Goal: Task Accomplishment & Management: Complete application form

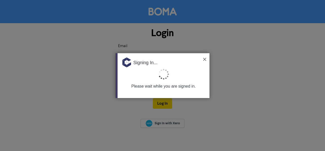
type input "[EMAIL_ADDRESS][DOMAIN_NAME]"
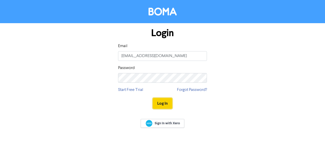
click at [168, 103] on button "Log In" at bounding box center [162, 103] width 19 height 11
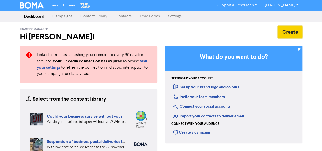
click at [290, 31] on button "Create" at bounding box center [290, 32] width 24 height 12
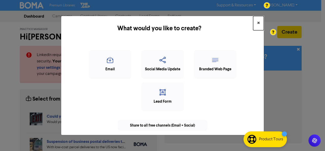
click at [259, 23] on span "×" at bounding box center [259, 23] width 3 height 8
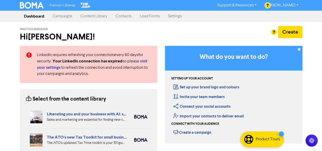
click at [121, 17] on link "Contacts" at bounding box center [123, 16] width 24 height 10
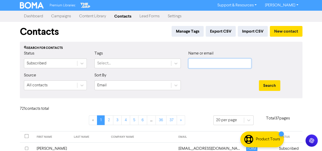
click at [219, 65] on input "text" at bounding box center [219, 63] width 63 height 10
paste input "[EMAIL_ADDRESS][DOMAIN_NAME]"
type input "[EMAIL_ADDRESS][DOMAIN_NAME]"
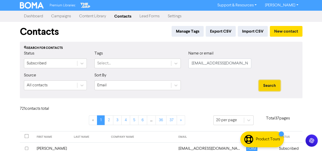
click at [274, 85] on button "Search" at bounding box center [269, 85] width 21 height 11
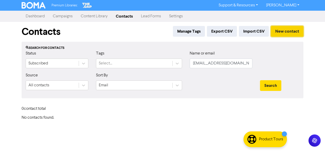
click at [288, 30] on button "New contact" at bounding box center [287, 31] width 33 height 11
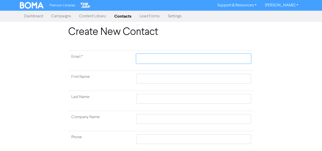
click at [146, 59] on input "text" at bounding box center [193, 59] width 114 height 10
paste input "[EMAIL_ADDRESS][DOMAIN_NAME]"
type input "[EMAIL_ADDRESS][DOMAIN_NAME]"
click at [147, 80] on input "text" at bounding box center [193, 79] width 114 height 10
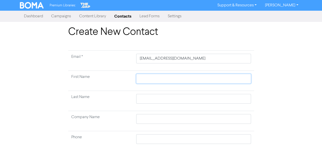
click at [153, 79] on input "text" at bounding box center [193, 79] width 114 height 10
paste input "[EMAIL_ADDRESS][DOMAIN_NAME]"
type input "[EMAIL_ADDRESS][DOMAIN_NAME]"
click at [153, 99] on input "text" at bounding box center [193, 99] width 114 height 10
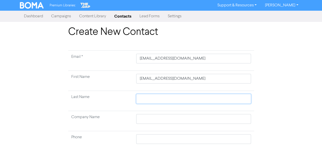
paste input "[EMAIL_ADDRESS][DOMAIN_NAME]"
type input "[EMAIL_ADDRESS][DOMAIN_NAME]"
drag, startPoint x: 153, startPoint y: 80, endPoint x: 120, endPoint y: 79, distance: 33.3
click at [120, 79] on tr "First Name [EMAIL_ADDRESS][DOMAIN_NAME]" at bounding box center [161, 81] width 186 height 20
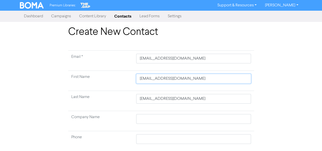
type input "[DOMAIN_NAME]"
drag, startPoint x: 151, startPoint y: 78, endPoint x: 206, endPoint y: 79, distance: 54.7
click at [205, 79] on input "[DOMAIN_NAME]" at bounding box center [193, 79] width 114 height 10
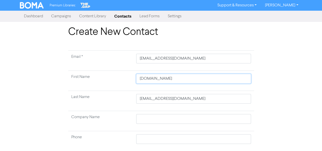
type input "Haigen"
drag, startPoint x: 165, startPoint y: 99, endPoint x: 115, endPoint y: 96, distance: 49.6
click at [115, 96] on tr "Last Name [EMAIL_ADDRESS][DOMAIN_NAME]" at bounding box center [161, 101] width 186 height 20
type input "[PERSON_NAME][DOMAIN_NAME]"
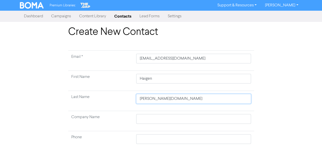
type input "[DOMAIN_NAME]"
type input "[PERSON_NAME][DOMAIN_NAME]"
drag, startPoint x: 149, startPoint y: 98, endPoint x: 198, endPoint y: 99, distance: 48.6
click at [197, 99] on input "[PERSON_NAME][DOMAIN_NAME]" at bounding box center [193, 99] width 114 height 10
type input "[PERSON_NAME]"
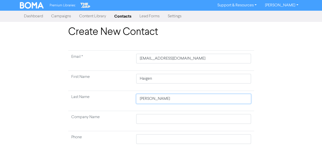
scroll to position [74, 0]
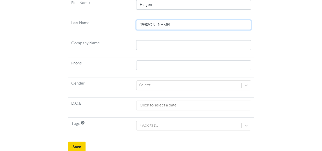
type input "[PERSON_NAME]"
click at [76, 144] on button "Save" at bounding box center [76, 146] width 17 height 11
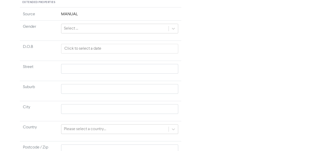
scroll to position [222, 0]
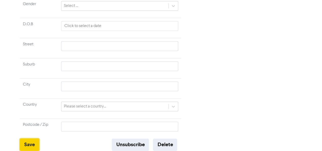
click at [31, 140] on button "Save" at bounding box center [29, 144] width 19 height 12
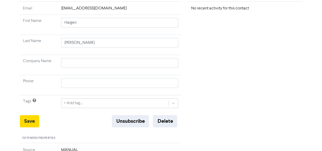
scroll to position [0, 0]
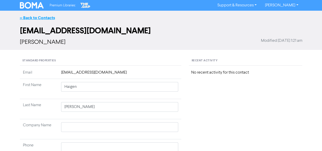
click at [46, 17] on link "<< Back to Contacts" at bounding box center [37, 17] width 35 height 5
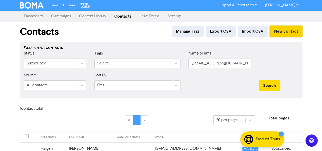
click at [284, 32] on button "New contact" at bounding box center [286, 31] width 33 height 11
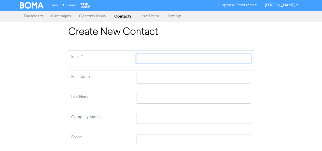
click at [157, 60] on input "text" at bounding box center [193, 59] width 114 height 10
paste input "[PERSON_NAME] [EMAIL_ADDRESS][DOMAIN_NAME]"
type input "[PERSON_NAME] [EMAIL_ADDRESS][DOMAIN_NAME]"
drag, startPoint x: 163, startPoint y: 58, endPoint x: 221, endPoint y: 60, distance: 57.5
click at [221, 60] on input "[PERSON_NAME] [EMAIL_ADDRESS][DOMAIN_NAME]" at bounding box center [193, 59] width 114 height 10
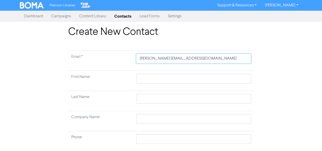
click at [162, 59] on input "[PERSON_NAME] [EMAIL_ADDRESS][DOMAIN_NAME]" at bounding box center [193, 59] width 114 height 10
drag, startPoint x: 163, startPoint y: 59, endPoint x: 126, endPoint y: 59, distance: 37.1
click at [126, 59] on tr "Email * [PERSON_NAME] [EMAIL_ADDRESS][DOMAIN_NAME]" at bounding box center [161, 61] width 186 height 20
type input "[EMAIL_ADDRESS][DOMAIN_NAME]"
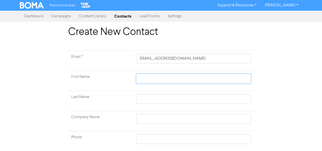
click at [147, 80] on input "text" at bounding box center [193, 79] width 114 height 10
paste input "[PERSON_NAME]"
type input "[PERSON_NAME]"
click at [147, 98] on input "text" at bounding box center [193, 99] width 114 height 10
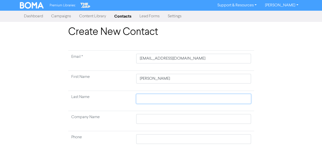
paste input "[PERSON_NAME]"
type input "[PERSON_NAME]"
click at [154, 78] on input "[PERSON_NAME]" at bounding box center [193, 79] width 114 height 10
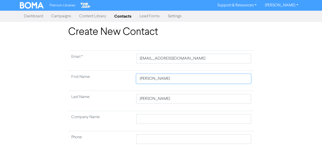
type input "[PERSON_NAME]"
click at [143, 99] on input "[PERSON_NAME]" at bounding box center [193, 99] width 114 height 10
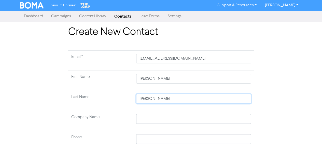
type input "Sprakel"
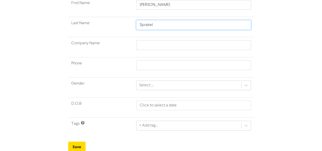
type input "Sprakel"
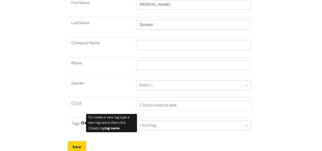
click at [76, 147] on button "Save" at bounding box center [76, 146] width 17 height 11
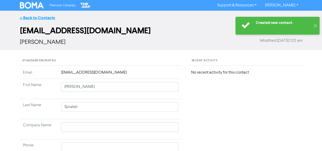
click at [39, 15] on link "<< Back to Contacts" at bounding box center [37, 17] width 35 height 5
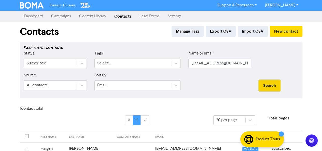
click at [273, 88] on button "Search" at bounding box center [269, 85] width 21 height 11
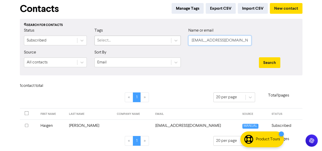
drag, startPoint x: 239, startPoint y: 39, endPoint x: 164, endPoint y: 39, distance: 75.0
click at [166, 39] on div "Status Subscribed Tags Select... Name or email [EMAIL_ADDRESS][DOMAIN_NAME]" at bounding box center [161, 38] width 282 height 22
paste input "[PERSON_NAME]"
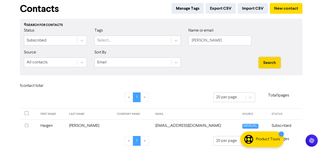
click at [270, 63] on button "Search" at bounding box center [269, 62] width 21 height 11
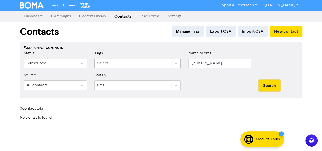
scroll to position [0, 0]
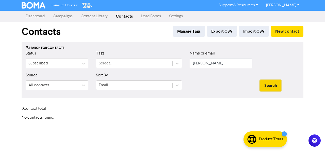
click at [271, 84] on button "Search" at bounding box center [270, 85] width 21 height 11
drag, startPoint x: 202, startPoint y: 63, endPoint x: 236, endPoint y: 64, distance: 33.6
click at [236, 65] on input "[PERSON_NAME]" at bounding box center [221, 63] width 63 height 10
type input "[PERSON_NAME]"
click at [272, 84] on button "Search" at bounding box center [270, 85] width 21 height 11
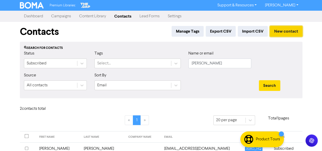
click at [293, 33] on button "New contact" at bounding box center [286, 31] width 33 height 11
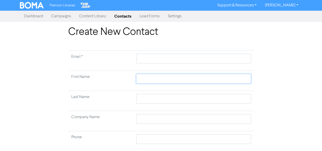
click at [152, 77] on input "text" at bounding box center [193, 79] width 114 height 10
paste input "[PERSON_NAME]"
type input "[PERSON_NAME]"
click at [155, 99] on input "text" at bounding box center [193, 99] width 114 height 10
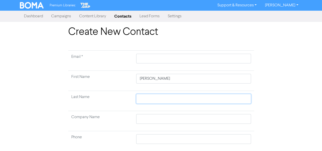
paste input "[PERSON_NAME]"
type input "[PERSON_NAME]"
click at [144, 60] on input "text" at bounding box center [193, 59] width 114 height 10
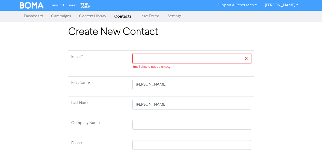
paste input "[EMAIL_ADDRESS][DOMAIN_NAME]"
type input "[EMAIL_ADDRESS][DOMAIN_NAME]"
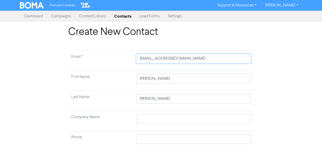
type input "[EMAIL_ADDRESS][DOMAIN_NAME]"
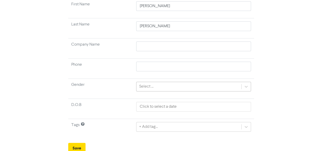
scroll to position [74, 0]
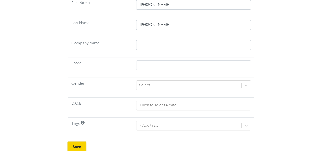
click at [75, 146] on button "Save" at bounding box center [76, 146] width 17 height 11
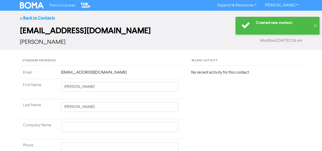
click at [33, 17] on link "<< Back to Contacts" at bounding box center [37, 17] width 35 height 5
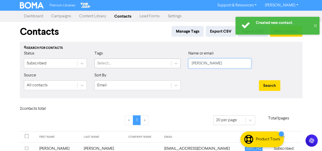
drag, startPoint x: 211, startPoint y: 63, endPoint x: 156, endPoint y: 66, distance: 54.8
click at [156, 66] on div "Status Subscribed Tags Select... Name or email [PERSON_NAME]" at bounding box center [161, 61] width 282 height 22
click at [259, 80] on button "Search" at bounding box center [269, 85] width 21 height 11
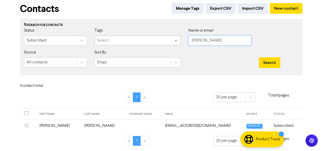
drag, startPoint x: 201, startPoint y: 39, endPoint x: 172, endPoint y: 41, distance: 28.6
click at [173, 41] on div "Status Subscribed Tags Select... Name or email [PERSON_NAME]" at bounding box center [161, 38] width 282 height 22
paste input "[PERSON_NAME] [PERSON_NAME][EMAIL_ADDRESS][PERSON_NAME][DOMAIN_NAME]"
drag, startPoint x: 195, startPoint y: 40, endPoint x: 183, endPoint y: 39, distance: 11.8
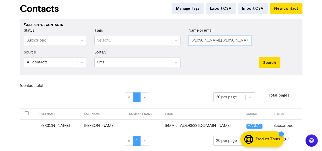
click at [183, 39] on div "Status Subscribed Tags Select... Name or email [PERSON_NAME] [PERSON_NAME][EMAI…" at bounding box center [161, 38] width 282 height 22
click at [216, 40] on input "[PERSON_NAME] [PERSON_NAME][EMAIL_ADDRESS][PERSON_NAME][DOMAIN_NAME]" at bounding box center [219, 41] width 63 height 10
click at [215, 40] on input "[PERSON_NAME] [PERSON_NAME][EMAIL_ADDRESS][PERSON_NAME][DOMAIN_NAME]" at bounding box center [219, 41] width 63 height 10
drag, startPoint x: 215, startPoint y: 40, endPoint x: 168, endPoint y: 40, distance: 47.3
click at [168, 40] on div "Status Subscribed Tags Select... Name or email [PERSON_NAME] [PERSON_NAME][EMAI…" at bounding box center [161, 38] width 282 height 22
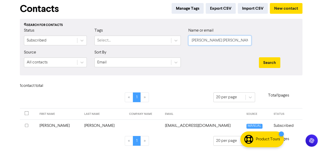
click at [190, 40] on input "[PERSON_NAME] [PERSON_NAME][EMAIL_ADDRESS][PERSON_NAME][DOMAIN_NAME]" at bounding box center [219, 41] width 63 height 10
drag, startPoint x: 190, startPoint y: 40, endPoint x: 216, endPoint y: 41, distance: 25.5
click at [216, 41] on input "[PERSON_NAME] [PERSON_NAME][EMAIL_ADDRESS][PERSON_NAME][DOMAIN_NAME]" at bounding box center [219, 41] width 63 height 10
type input "[PERSON_NAME][EMAIL_ADDRESS][PERSON_NAME][DOMAIN_NAME]"
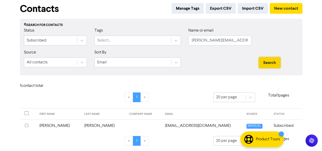
click at [266, 62] on button "Search" at bounding box center [269, 62] width 21 height 11
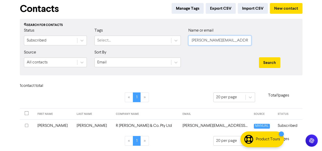
click at [214, 42] on input "[PERSON_NAME][EMAIL_ADDRESS][PERSON_NAME][DOMAIN_NAME]" at bounding box center [219, 41] width 63 height 10
paste input "[PERSON_NAME] [PERSON_NAME][EMAIL_ADDRESS][PERSON_NAME][DOMAIN_NAME]"
click at [199, 40] on input "[PERSON_NAME] [PERSON_NAME][EMAIL_ADDRESS][PERSON_NAME][DOMAIN_NAME]" at bounding box center [219, 41] width 63 height 10
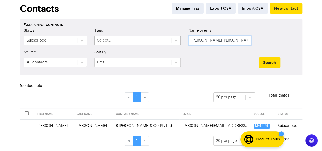
drag, startPoint x: 199, startPoint y: 40, endPoint x: 151, endPoint y: 42, distance: 47.8
click at [151, 42] on div "Status Subscribed Tags Select... Name or email [PERSON_NAME] [PERSON_NAME][EMAI…" at bounding box center [161, 38] width 282 height 22
type input "[PERSON_NAME][EMAIL_ADDRESS][PERSON_NAME][DOMAIN_NAME]"
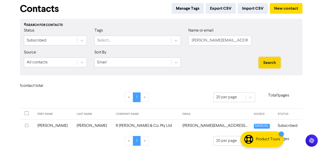
click at [264, 59] on button "Search" at bounding box center [269, 62] width 21 height 11
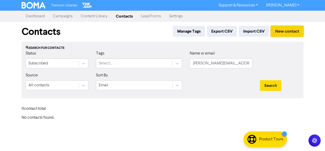
click at [282, 32] on button "New contact" at bounding box center [287, 31] width 33 height 11
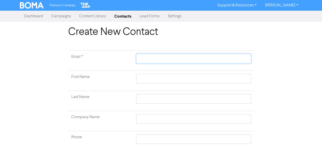
click at [154, 58] on input "text" at bounding box center [193, 59] width 114 height 10
paste input "[PERSON_NAME] [PERSON_NAME][EMAIL_ADDRESS][PERSON_NAME][DOMAIN_NAME]"
type input "[PERSON_NAME] [PERSON_NAME][EMAIL_ADDRESS][PERSON_NAME][DOMAIN_NAME]"
click at [156, 58] on input "[PERSON_NAME] [PERSON_NAME][EMAIL_ADDRESS][PERSON_NAME][DOMAIN_NAME]" at bounding box center [193, 59] width 114 height 10
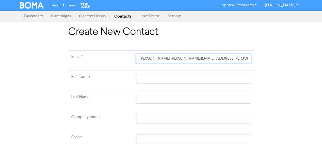
type input "[PERSON_NAME] [PERSON_NAME][EMAIL_ADDRESS][PERSON_NAME][DOMAIN_NAME]"
click at [150, 98] on td at bounding box center [193, 101] width 121 height 20
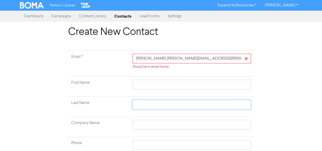
paste input "[PERSON_NAME]"
type input "[PERSON_NAME]"
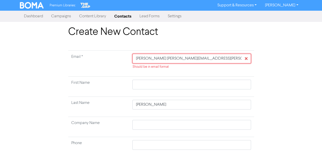
click at [138, 58] on input "[PERSON_NAME] [PERSON_NAME][EMAIL_ADDRESS][PERSON_NAME][DOMAIN_NAME]" at bounding box center [191, 59] width 118 height 10
type input "[PERSON_NAME][EMAIL_ADDRESS][PERSON_NAME][DOMAIN_NAME]"
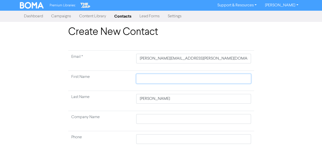
click at [144, 78] on input "text" at bounding box center [193, 79] width 114 height 10
paste input "[PERSON_NAME]"
click at [139, 59] on input "[PERSON_NAME][EMAIL_ADDRESS][PERSON_NAME][DOMAIN_NAME]" at bounding box center [193, 59] width 114 height 10
click at [164, 77] on input "[PERSON_NAME]" at bounding box center [193, 79] width 114 height 10
click at [166, 97] on input "[PERSON_NAME]" at bounding box center [193, 99] width 114 height 10
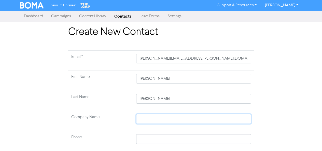
click at [144, 117] on input "text" at bounding box center [193, 119] width 114 height 10
paste input "Lextechia"
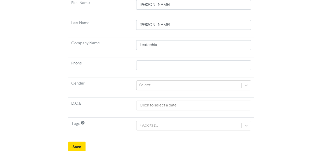
click at [151, 86] on div "Select ..." at bounding box center [146, 85] width 14 height 6
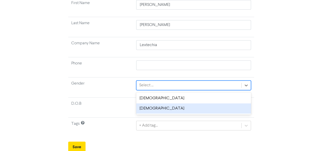
click at [150, 108] on div "[DEMOGRAPHIC_DATA]" at bounding box center [193, 108] width 114 height 10
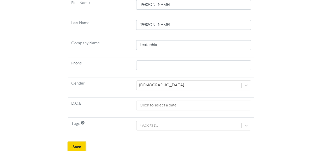
click at [77, 144] on button "Save" at bounding box center [76, 146] width 17 height 11
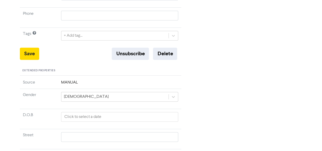
scroll to position [222, 0]
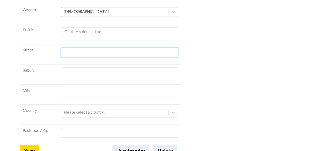
click at [68, 48] on input "text" at bounding box center [119, 52] width 117 height 10
paste input "Level [STREET_ADDRESS][PERSON_NAME]"
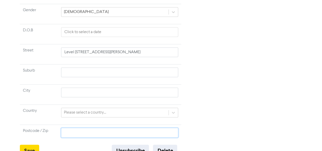
click at [82, 128] on input "text" at bounding box center [119, 133] width 117 height 10
paste input "Level [STREET_ADDRESS][PERSON_NAME]"
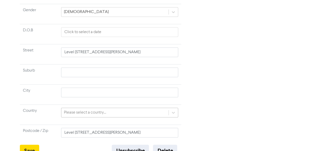
click at [77, 108] on div "Please select a country..." at bounding box center [119, 113] width 117 height 10
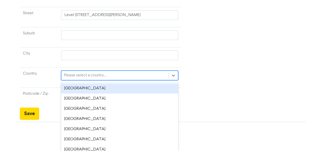
click at [75, 83] on div "[GEOGRAPHIC_DATA]" at bounding box center [119, 88] width 117 height 10
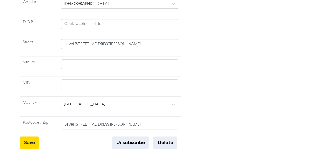
scroll to position [222, 0]
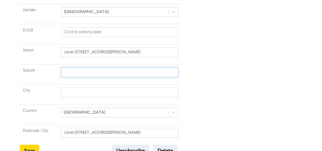
click at [74, 67] on input "text" at bounding box center [119, 72] width 117 height 10
paste input "Level [STREET_ADDRESS][PERSON_NAME]"
click at [76, 87] on input "text" at bounding box center [119, 92] width 117 height 10
paste input "Level [STREET_ADDRESS][PERSON_NAME]"
drag, startPoint x: 109, startPoint y: 44, endPoint x: 274, endPoint y: 20, distance: 166.6
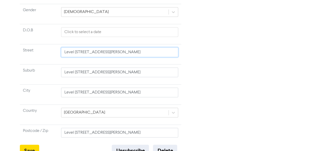
click at [175, 47] on input "Level [STREET_ADDRESS][PERSON_NAME]" at bounding box center [119, 52] width 117 height 10
drag, startPoint x: 110, startPoint y: 64, endPoint x: 47, endPoint y: 66, distance: 62.6
click at [47, 66] on tr "Suburb [STREET_ADDRESS][PERSON_NAME]" at bounding box center [100, 74] width 161 height 20
drag, startPoint x: 84, startPoint y: 64, endPoint x: 147, endPoint y: 68, distance: 62.9
click at [147, 68] on input "[GEOGRAPHIC_DATA] [GEOGRAPHIC_DATA] [GEOGRAPHIC_DATA] 3000" at bounding box center [119, 72] width 117 height 10
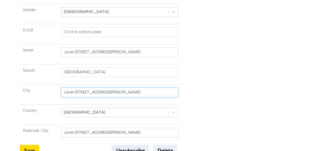
drag, startPoint x: 130, startPoint y: 85, endPoint x: 42, endPoint y: 85, distance: 87.7
click at [42, 85] on tr "City [STREET_ADDRESS][PERSON_NAME]" at bounding box center [100, 94] width 161 height 20
click at [78, 87] on input "VIC [GEOGRAPHIC_DATA] 3000" at bounding box center [119, 92] width 117 height 10
click at [73, 87] on input "VIC 3000" at bounding box center [119, 92] width 117 height 10
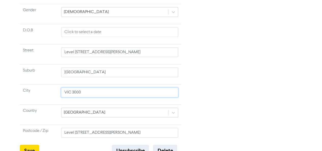
click at [73, 87] on input "VIC 3000" at bounding box center [119, 92] width 117 height 10
drag, startPoint x: 152, startPoint y: 125, endPoint x: 50, endPoint y: 123, distance: 102.0
click at [50, 124] on tr "Postcode / Zip Level 3, [STREET_ADDRESS][PERSON_NAME]" at bounding box center [100, 134] width 161 height 20
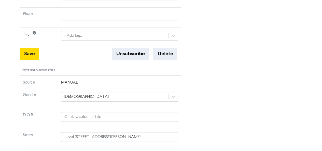
scroll to position [53, 0]
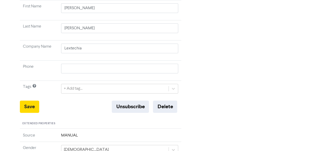
scroll to position [0, 0]
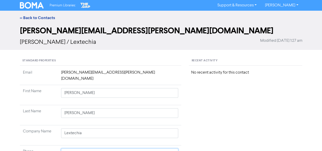
click at [80, 148] on input "text" at bounding box center [119, 153] width 117 height 10
paste input "[PHONE_NUMBER]"
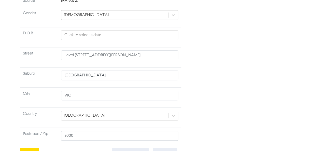
scroll to position [222, 0]
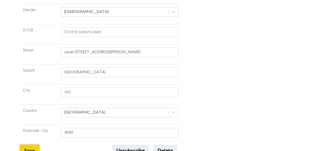
click at [22, 144] on button "Save" at bounding box center [29, 150] width 19 height 12
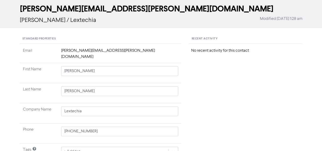
scroll to position [0, 0]
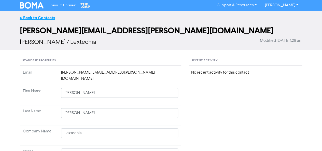
click at [30, 17] on link "<< Back to Contacts" at bounding box center [37, 17] width 35 height 5
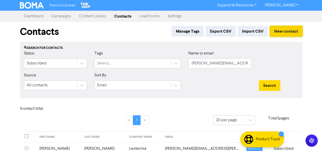
click at [285, 29] on button "New contact" at bounding box center [286, 31] width 33 height 11
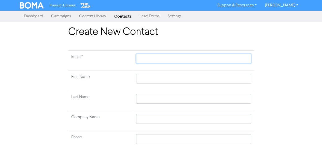
click at [157, 62] on input "text" at bounding box center [193, 59] width 114 height 10
paste input "[PERSON_NAME] [EMAIL_ADDRESS][DOMAIN_NAME]"
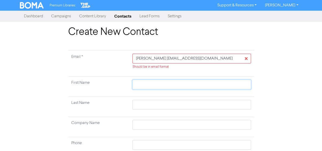
click at [153, 78] on td at bounding box center [191, 87] width 124 height 20
paste input "[PERSON_NAME] [EMAIL_ADDRESS][DOMAIN_NAME]"
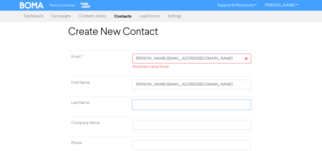
click at [147, 105] on input "text" at bounding box center [191, 105] width 118 height 10
paste input "[PERSON_NAME] [EMAIL_ADDRESS][DOMAIN_NAME]"
drag, startPoint x: 152, startPoint y: 105, endPoint x: 270, endPoint y: 101, distance: 117.3
click at [270, 101] on div "Create New Contact Email * [PERSON_NAME] [EMAIL_ADDRESS][DOMAIN_NAME] Should be…" at bounding box center [161, 129] width 290 height 206
click at [137, 104] on input "[PERSON_NAME]" at bounding box center [191, 105] width 118 height 10
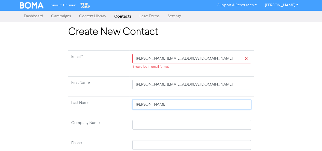
click at [137, 104] on input "[PERSON_NAME]" at bounding box center [191, 105] width 118 height 10
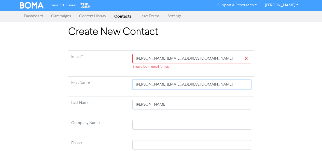
drag, startPoint x: 143, startPoint y: 84, endPoint x: 258, endPoint y: 84, distance: 115.7
click at [258, 84] on div "Create New Contact Email * [PERSON_NAME] [EMAIL_ADDRESS][DOMAIN_NAME] Should be…" at bounding box center [161, 129] width 290 height 206
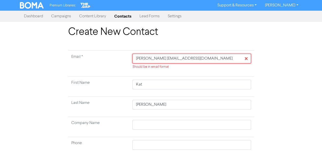
drag, startPoint x: 153, startPoint y: 58, endPoint x: 102, endPoint y: 58, distance: 50.6
click at [102, 58] on tr "Email * [PERSON_NAME] [EMAIL_ADDRESS][DOMAIN_NAME] Should be in email format" at bounding box center [161, 64] width 186 height 26
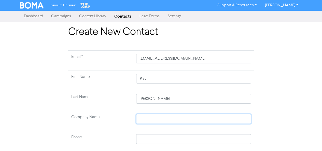
click at [141, 119] on input "text" at bounding box center [193, 119] width 114 height 10
paste input "Studio Perspective Group Pty Ltd"
click at [152, 140] on input "text" at bounding box center [193, 139] width 114 height 10
paste input "0409 171 082"
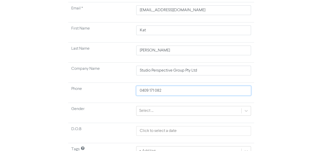
scroll to position [74, 0]
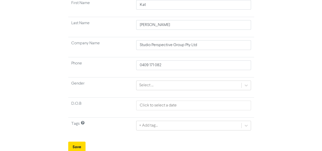
click at [66, 148] on div "Create New Contact Email * [EMAIL_ADDRESS][DOMAIN_NAME] First Name [PERSON_NAME…" at bounding box center [160, 52] width 193 height 200
click at [75, 144] on button "Save" at bounding box center [76, 146] width 17 height 11
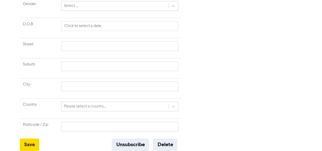
scroll to position [138, 0]
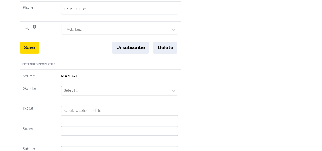
click at [105, 88] on div "Select ..." at bounding box center [114, 90] width 107 height 9
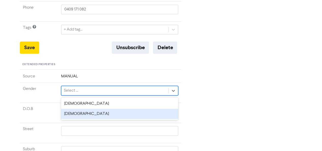
click at [92, 115] on div "[DEMOGRAPHIC_DATA]" at bounding box center [119, 114] width 117 height 10
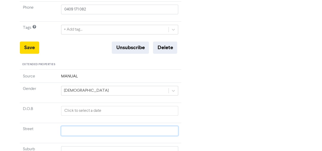
click at [86, 128] on input "text" at bounding box center [119, 131] width 117 height 10
paste input "[STREET_ADDRESS]"
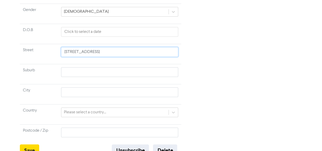
scroll to position [222, 0]
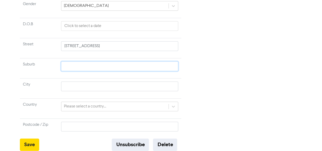
click at [130, 65] on input "text" at bounding box center [119, 66] width 117 height 10
paste input "[STREET_ADDRESS]"
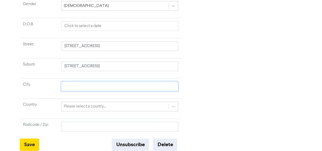
click at [92, 86] on input "text" at bounding box center [119, 86] width 117 height 10
paste input "[STREET_ADDRESS]"
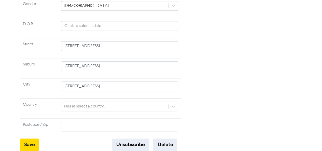
click at [80, 104] on div "Please select a country..." at bounding box center [119, 106] width 117 height 10
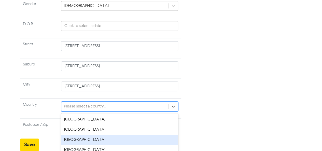
scroll to position [259, 0]
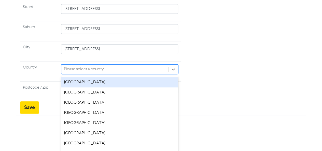
click at [78, 81] on div "[GEOGRAPHIC_DATA]" at bounding box center [119, 82] width 117 height 10
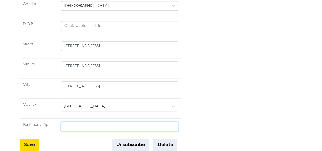
click at [80, 123] on input "text" at bounding box center [119, 127] width 117 height 10
paste input "[STREET_ADDRESS]"
drag, startPoint x: 118, startPoint y: 124, endPoint x: 36, endPoint y: 122, distance: 81.6
click at [37, 122] on tr "Postcode / Zip [STREET_ADDRESS]" at bounding box center [100, 128] width 161 height 20
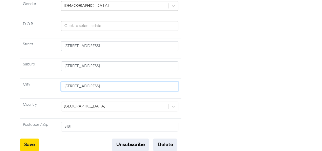
drag, startPoint x: 118, startPoint y: 84, endPoint x: 151, endPoint y: 84, distance: 32.5
click at [151, 84] on input "[STREET_ADDRESS]" at bounding box center [119, 86] width 117 height 10
drag, startPoint x: 110, startPoint y: 84, endPoint x: 8, endPoint y: 84, distance: 102.5
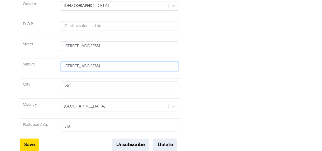
drag, startPoint x: 110, startPoint y: 65, endPoint x: 146, endPoint y: 65, distance: 36.1
click at [146, 65] on input "[STREET_ADDRESS]" at bounding box center [119, 66] width 117 height 10
drag, startPoint x: 97, startPoint y: 65, endPoint x: 37, endPoint y: 65, distance: 59.2
click at [37, 65] on tr "Suburb [STREET_ADDRESS]" at bounding box center [100, 68] width 161 height 20
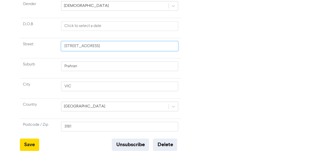
drag, startPoint x: 96, startPoint y: 44, endPoint x: 154, endPoint y: 46, distance: 57.2
click at [154, 46] on input "[STREET_ADDRESS]" at bounding box center [119, 46] width 117 height 10
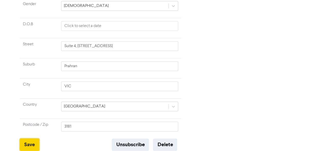
click at [31, 141] on button "Save" at bounding box center [29, 144] width 19 height 12
click at [33, 142] on button "Save" at bounding box center [29, 144] width 19 height 12
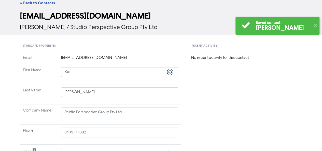
scroll to position [0, 0]
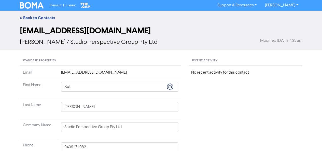
drag, startPoint x: 36, startPoint y: 17, endPoint x: 49, endPoint y: 5, distance: 17.1
click at [36, 17] on link "<< Back to Contacts" at bounding box center [37, 17] width 35 height 5
